Goal: Complete application form

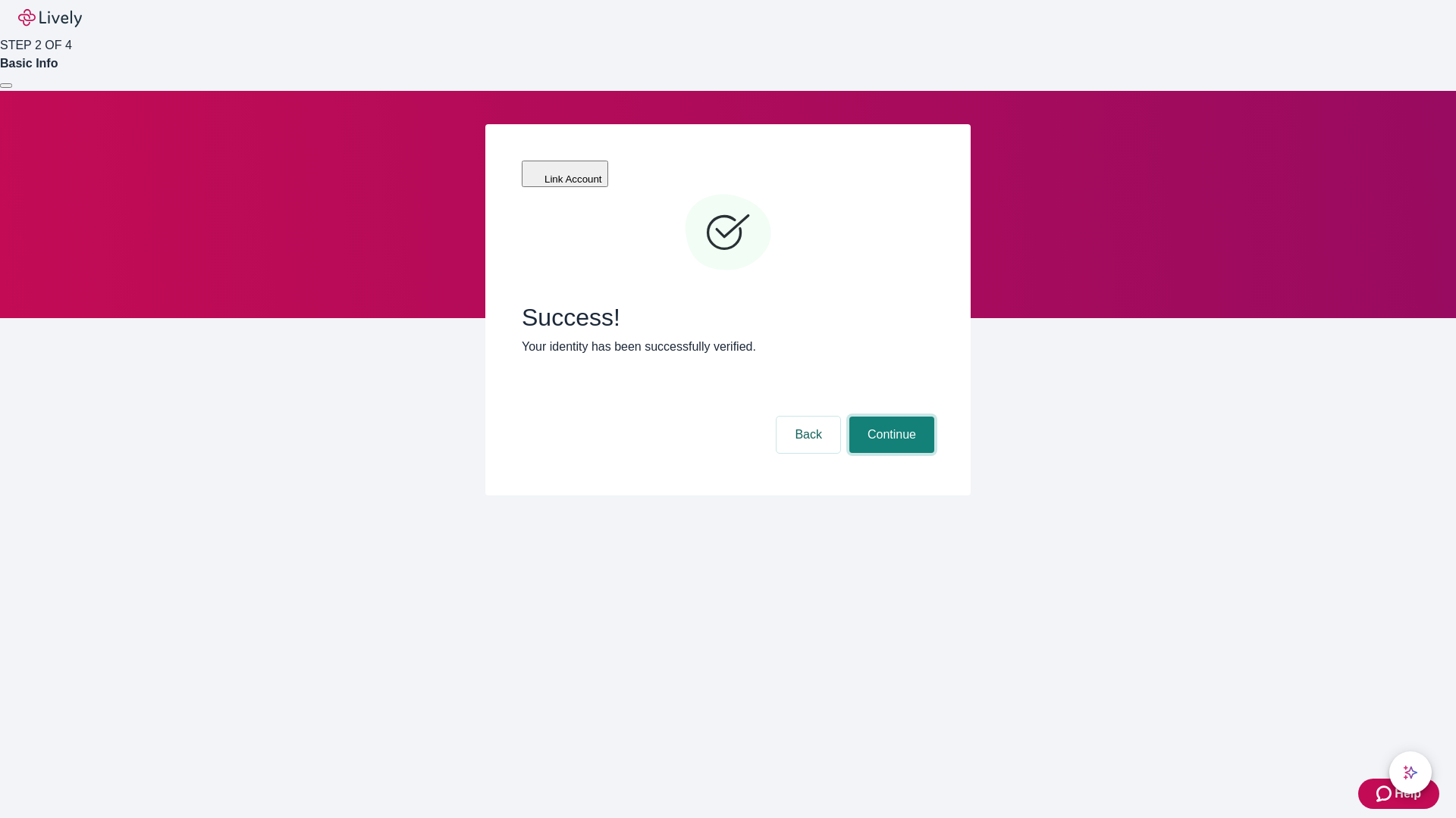
click at [889, 417] on button "Continue" at bounding box center [891, 435] width 85 height 37
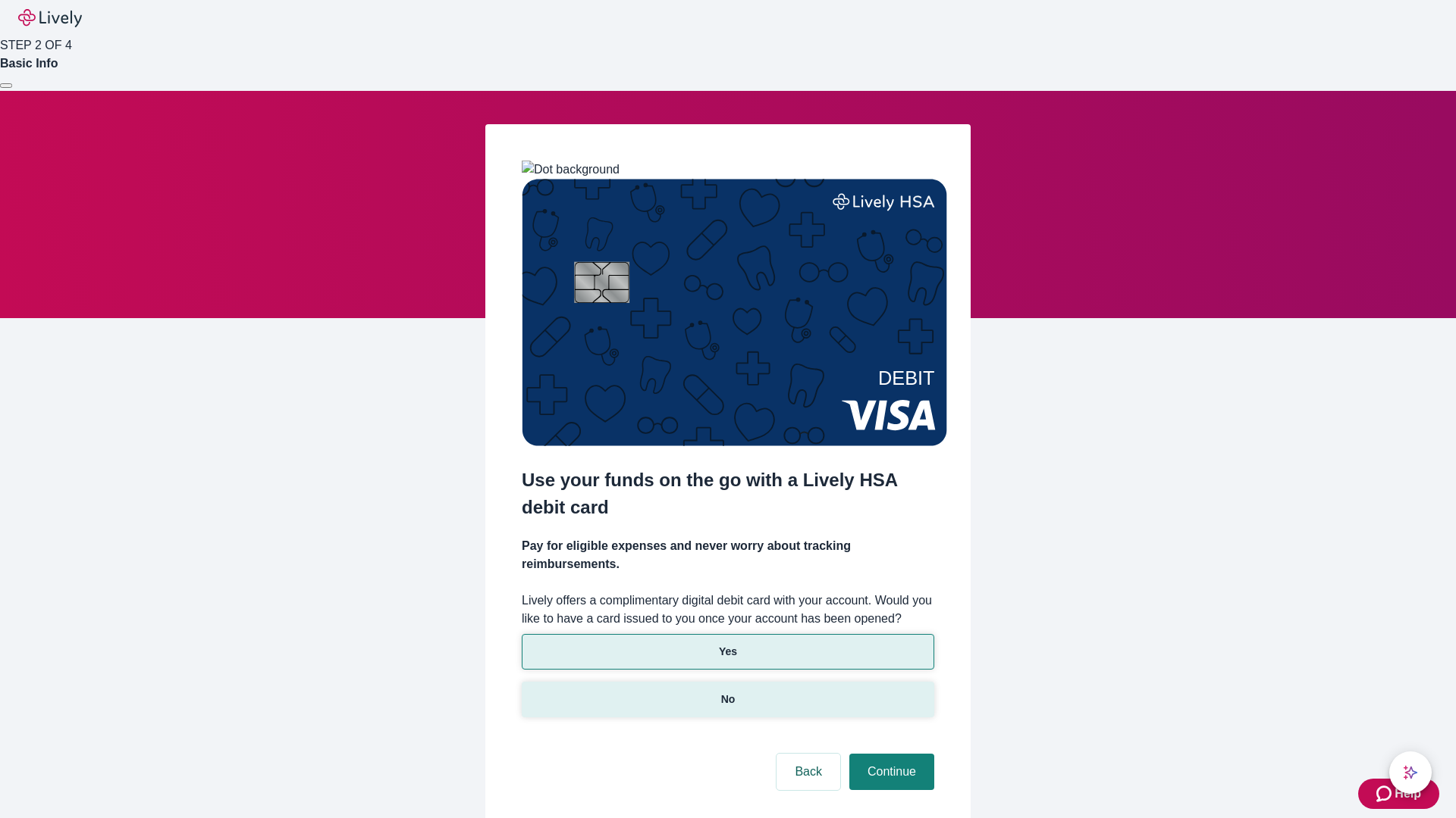
click at [727, 691] on p "No" at bounding box center [728, 699] width 14 height 16
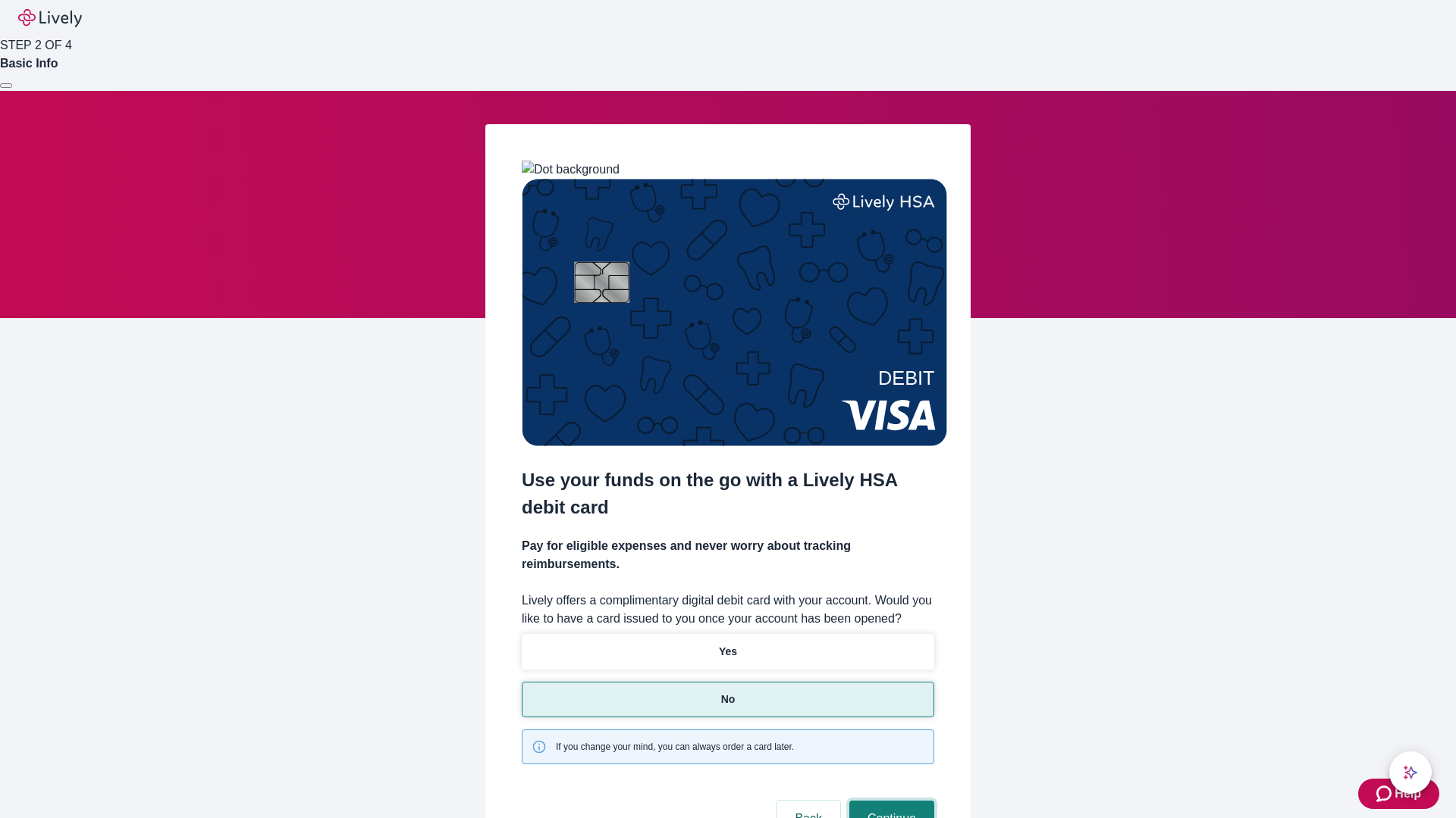
click at [889, 801] on button "Continue" at bounding box center [891, 819] width 85 height 37
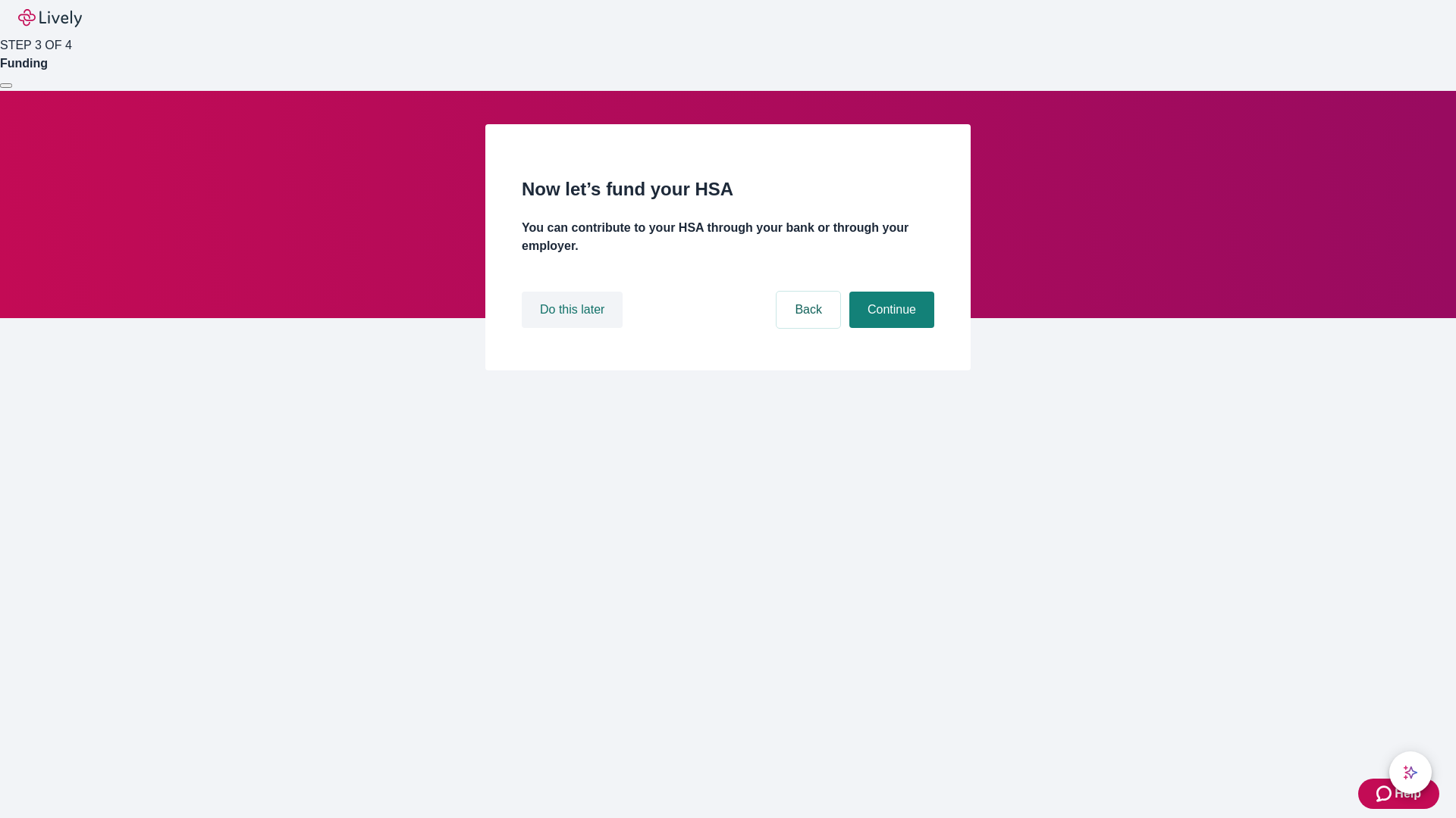
click at [574, 328] on button "Do this later" at bounding box center [572, 309] width 101 height 37
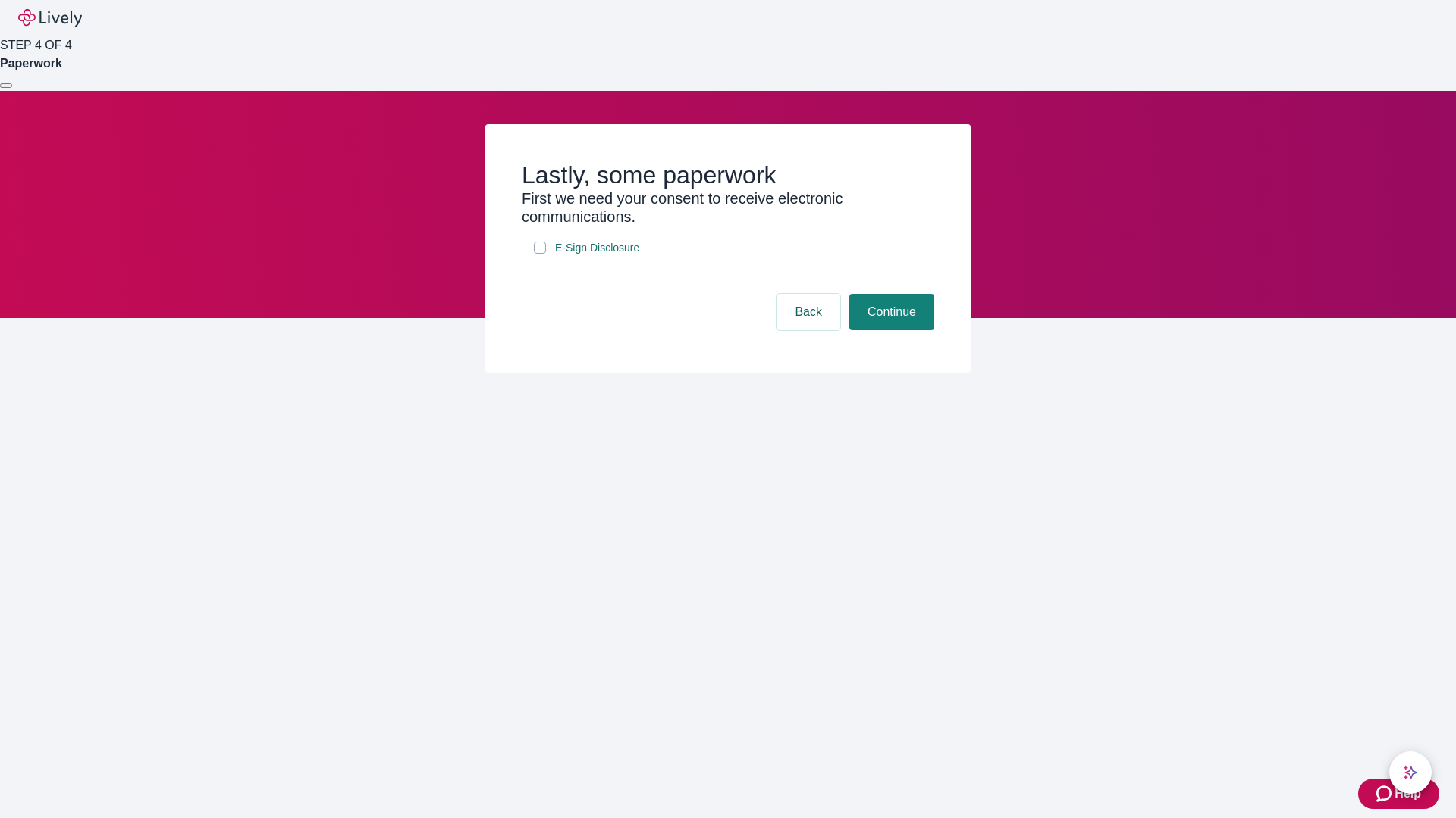
click at [539, 254] on input "E-Sign Disclosure" at bounding box center [540, 248] width 12 height 12
checkbox input "true"
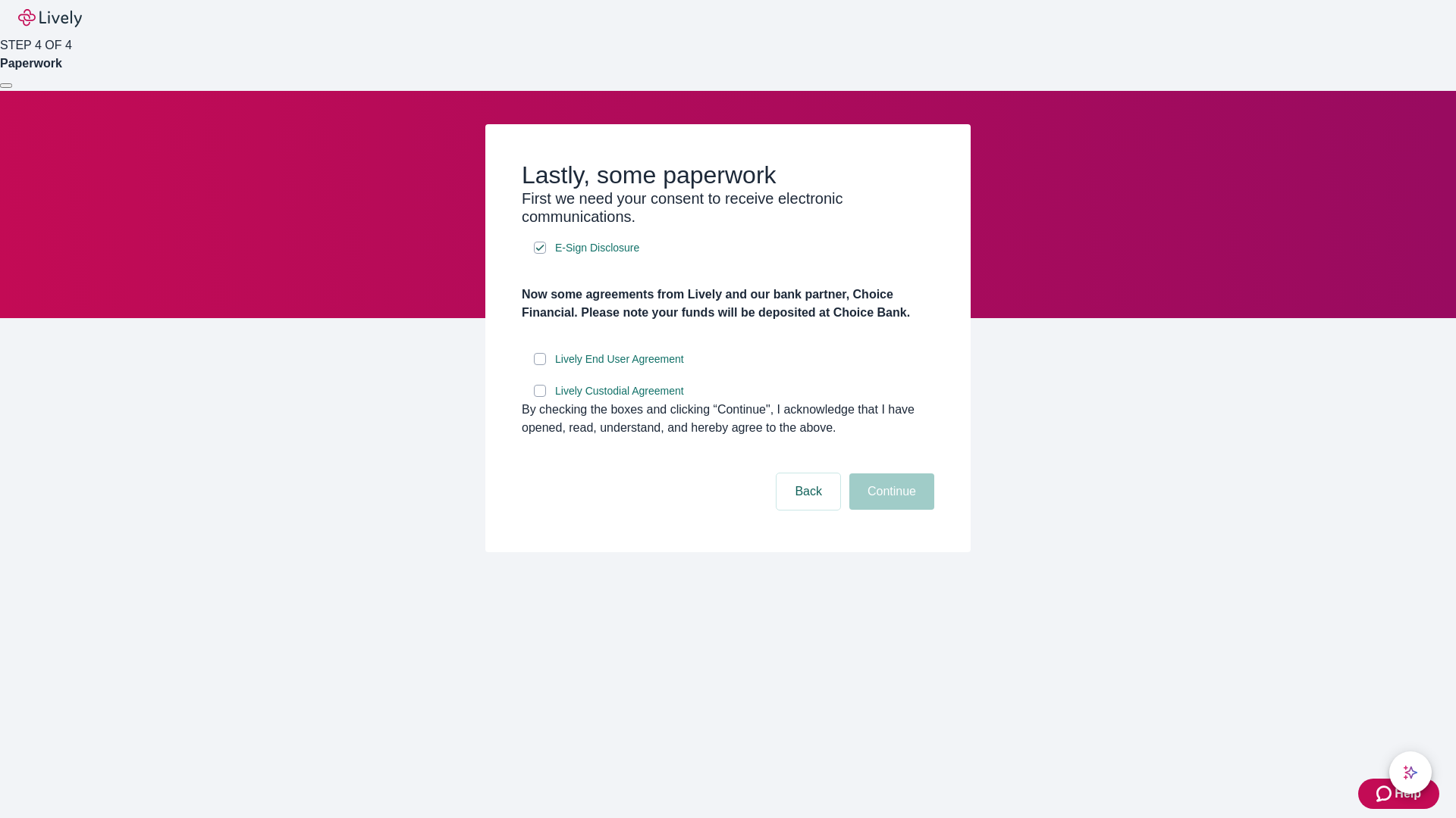
click at [539, 365] on input "Lively End User Agreement" at bounding box center [540, 359] width 12 height 12
checkbox input "true"
click at [539, 397] on input "Lively Custodial Agreement" at bounding box center [540, 391] width 12 height 12
checkbox input "true"
click at [889, 510] on button "Continue" at bounding box center [891, 491] width 85 height 37
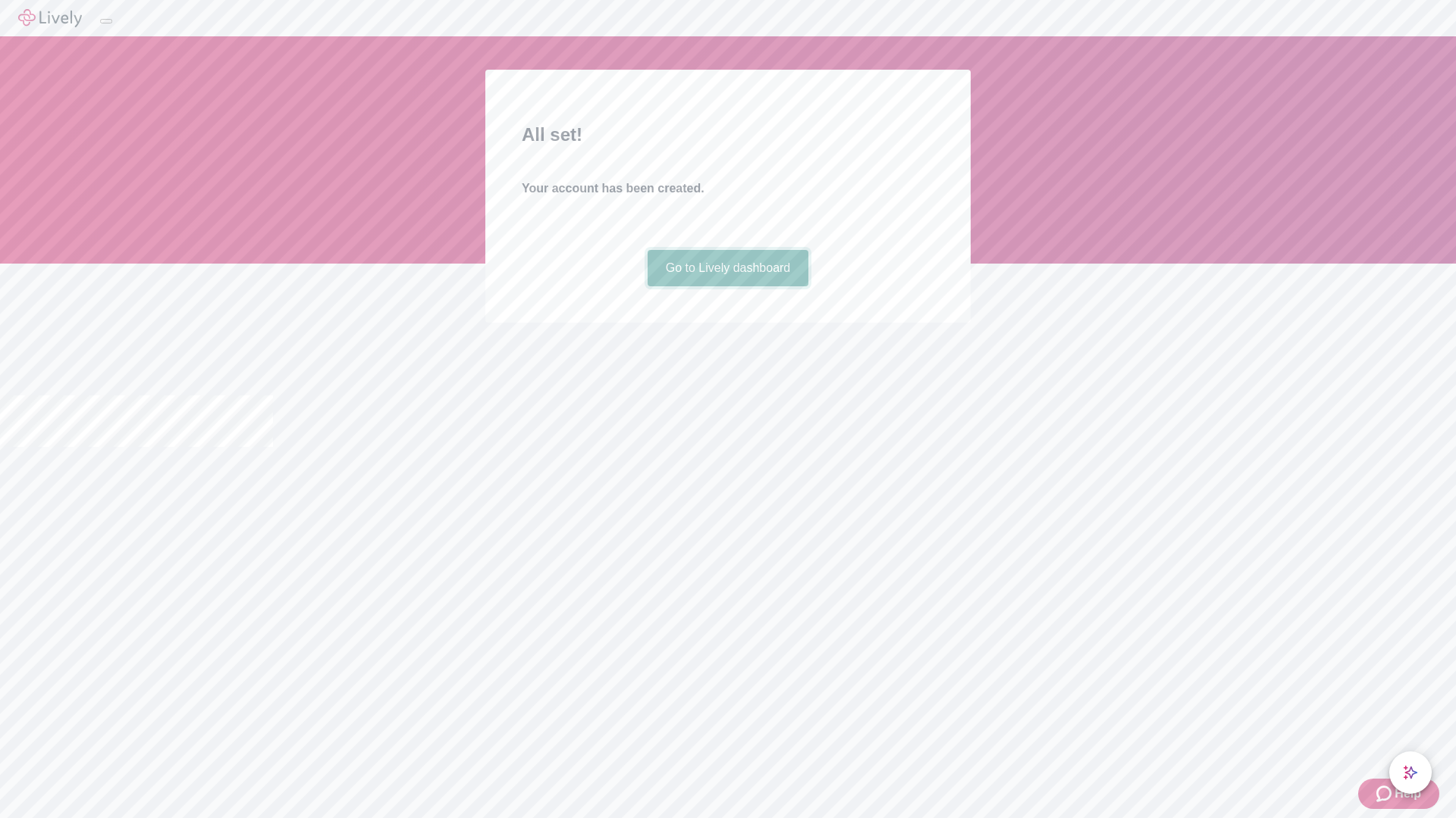
click at [727, 286] on link "Go to Lively dashboard" at bounding box center [728, 268] width 161 height 37
